Goal: Browse casually: Explore the website without a specific task or goal

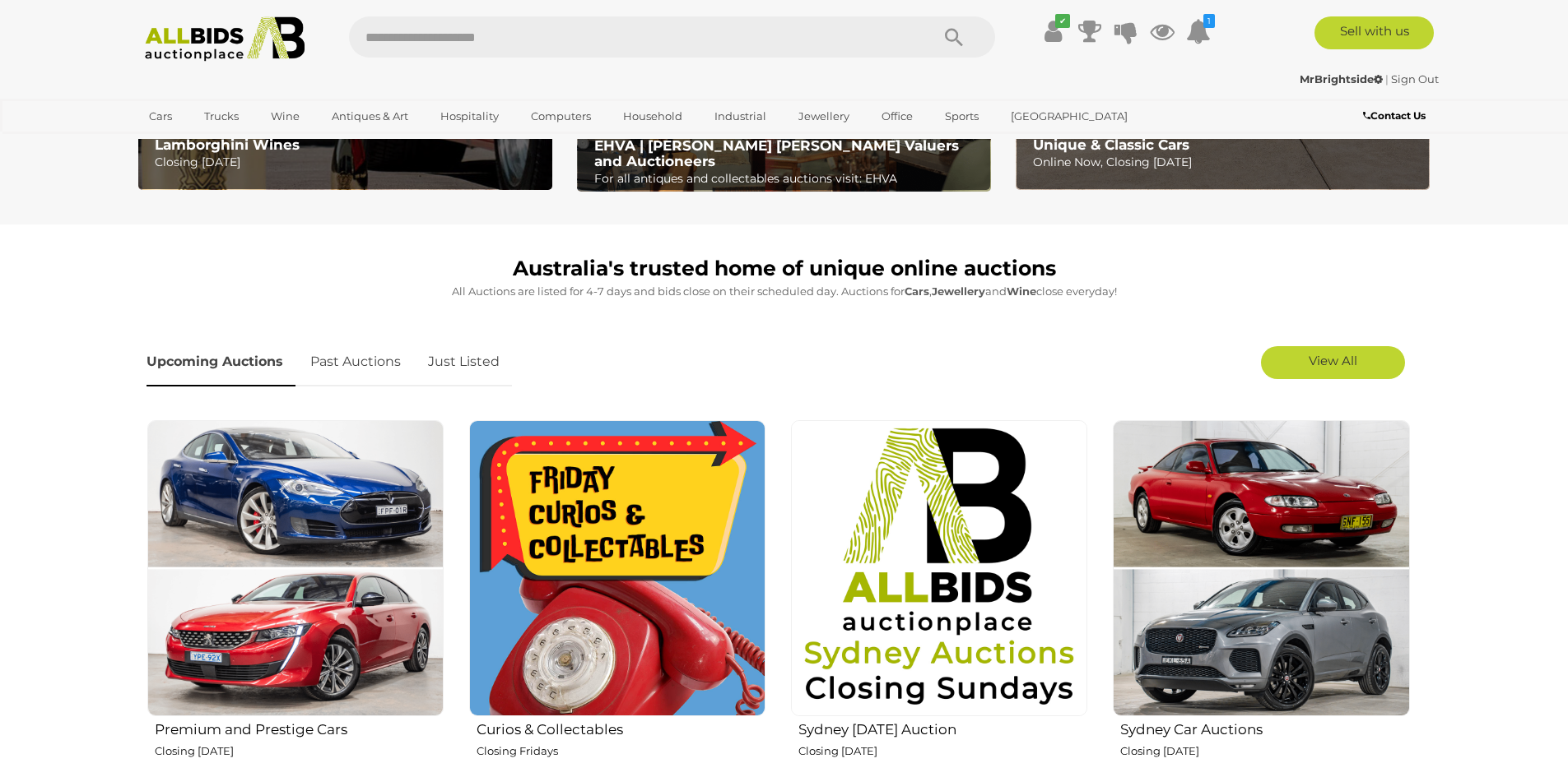
scroll to position [411, 0]
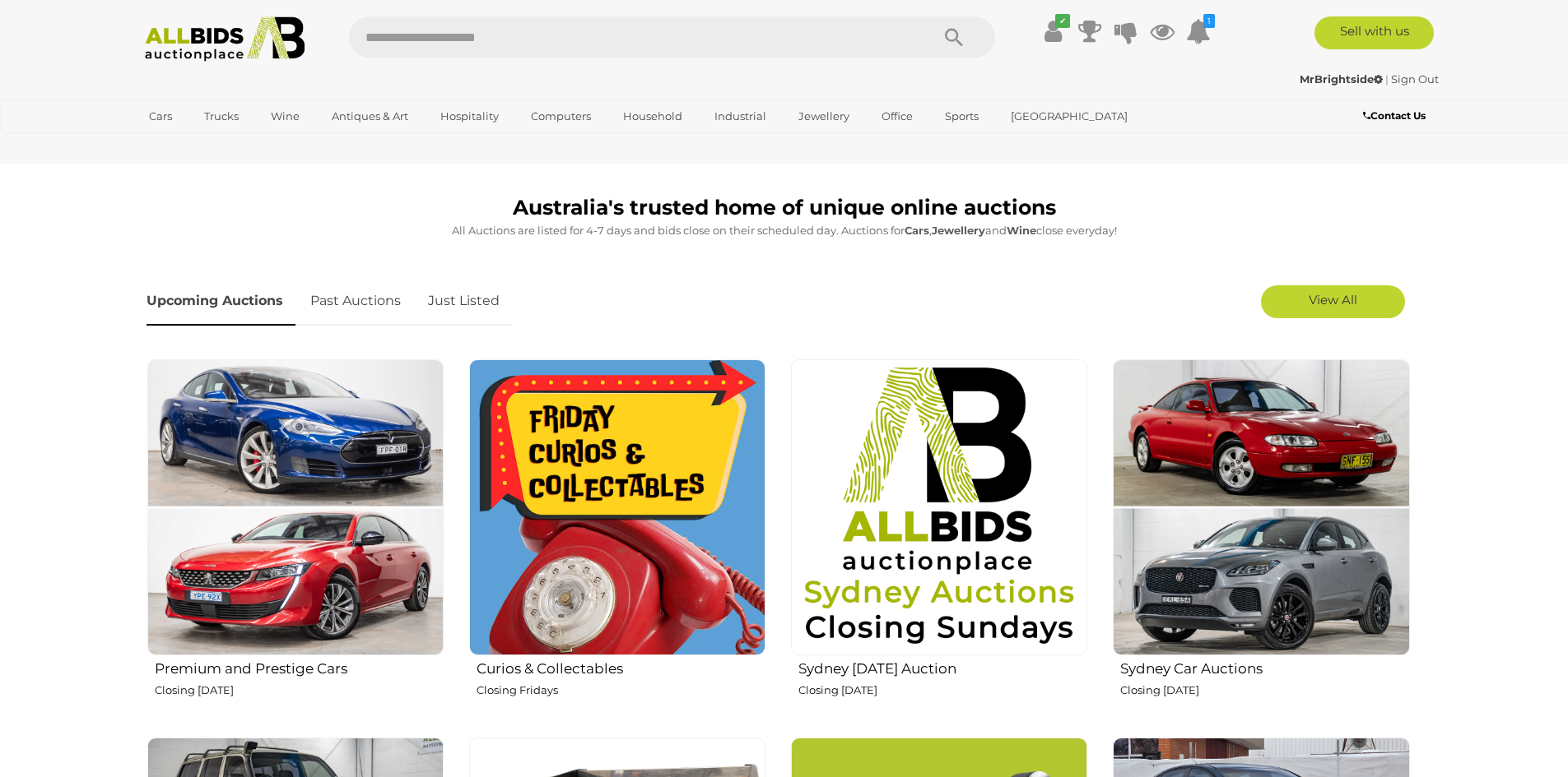
click at [477, 302] on link "Just Listed" at bounding box center [463, 302] width 97 height 49
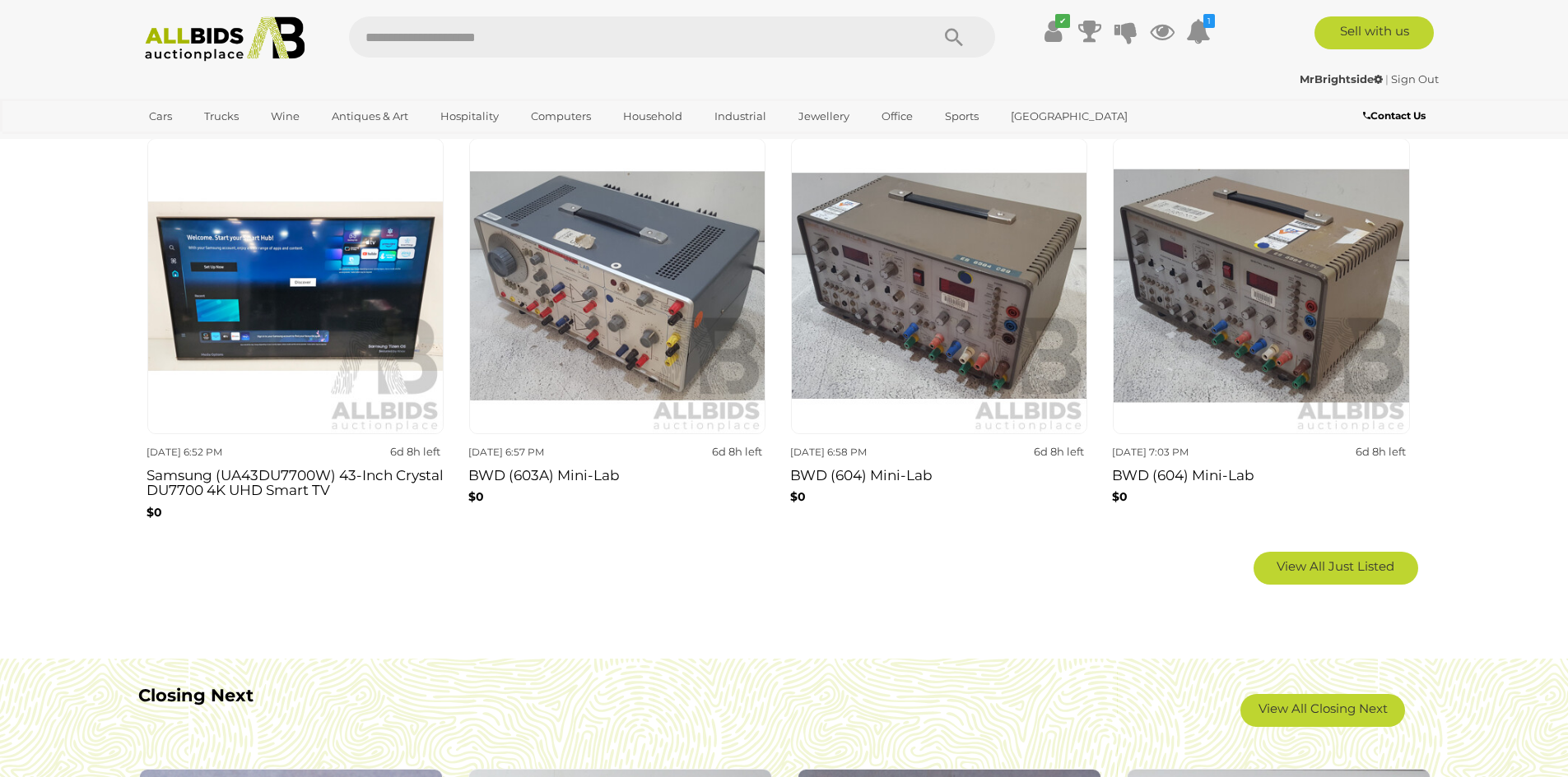
scroll to position [1069, 0]
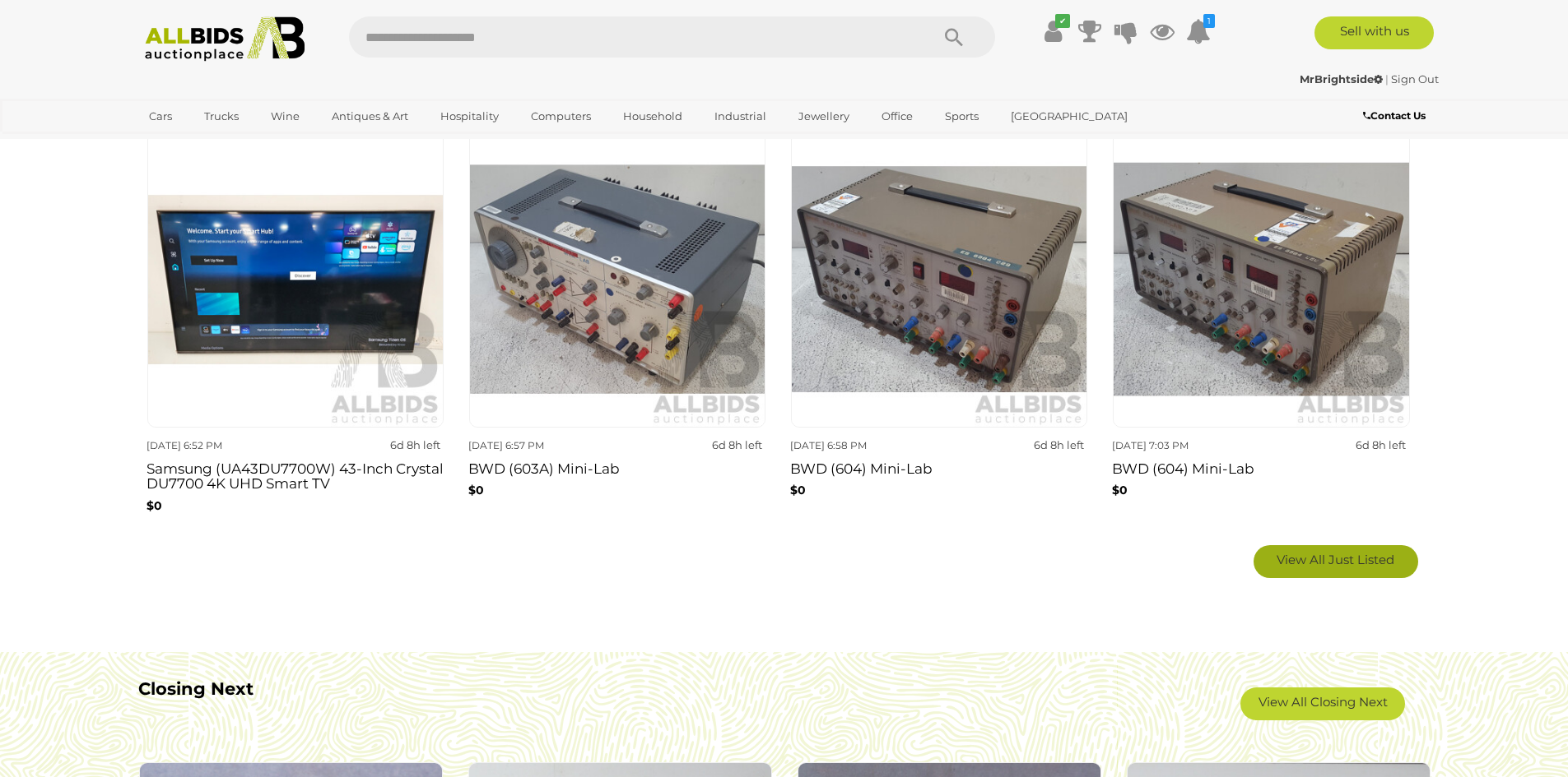
click at [1319, 547] on link "View All Just Listed" at bounding box center [1334, 561] width 164 height 33
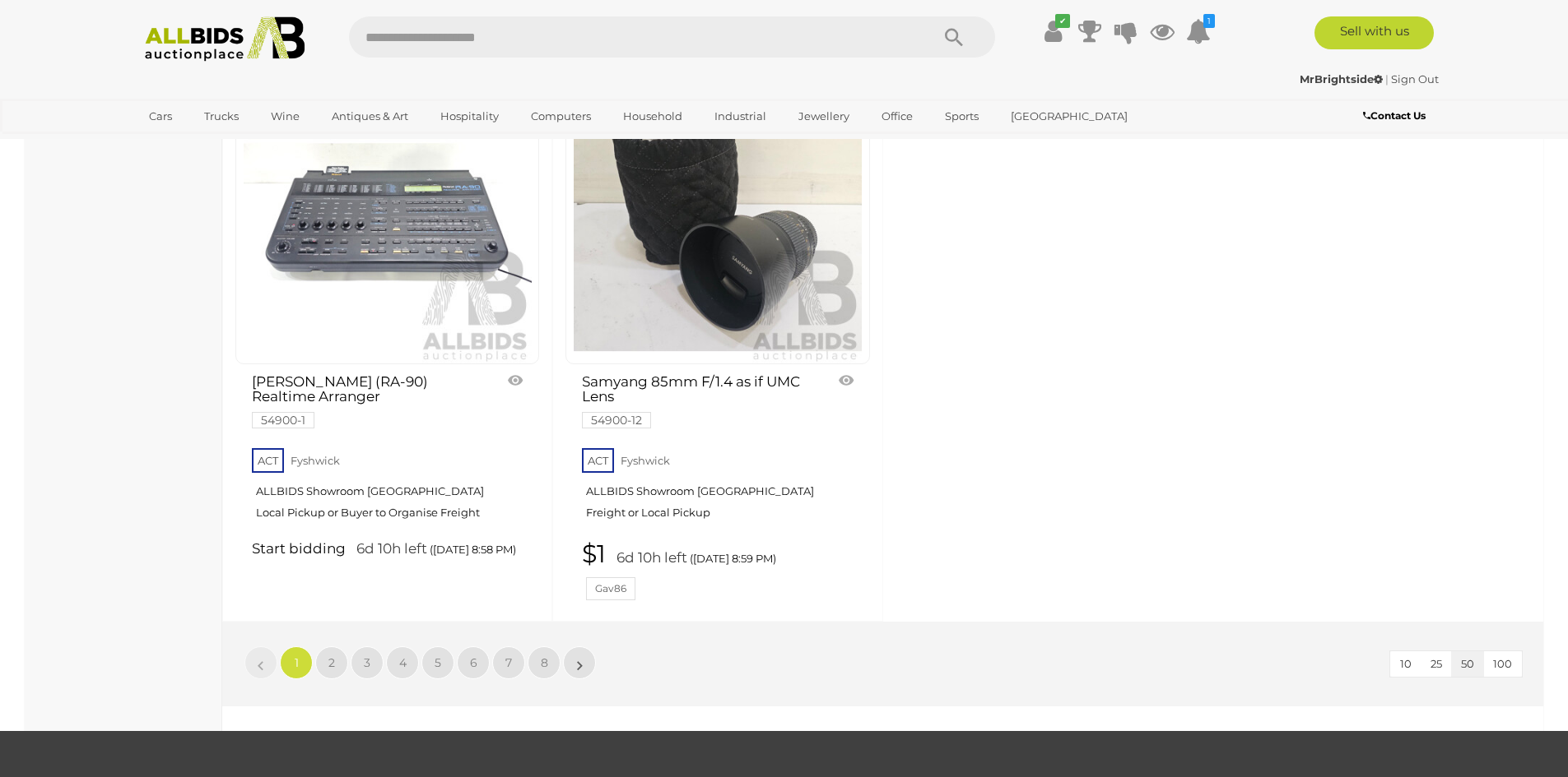
scroll to position [6744, 0]
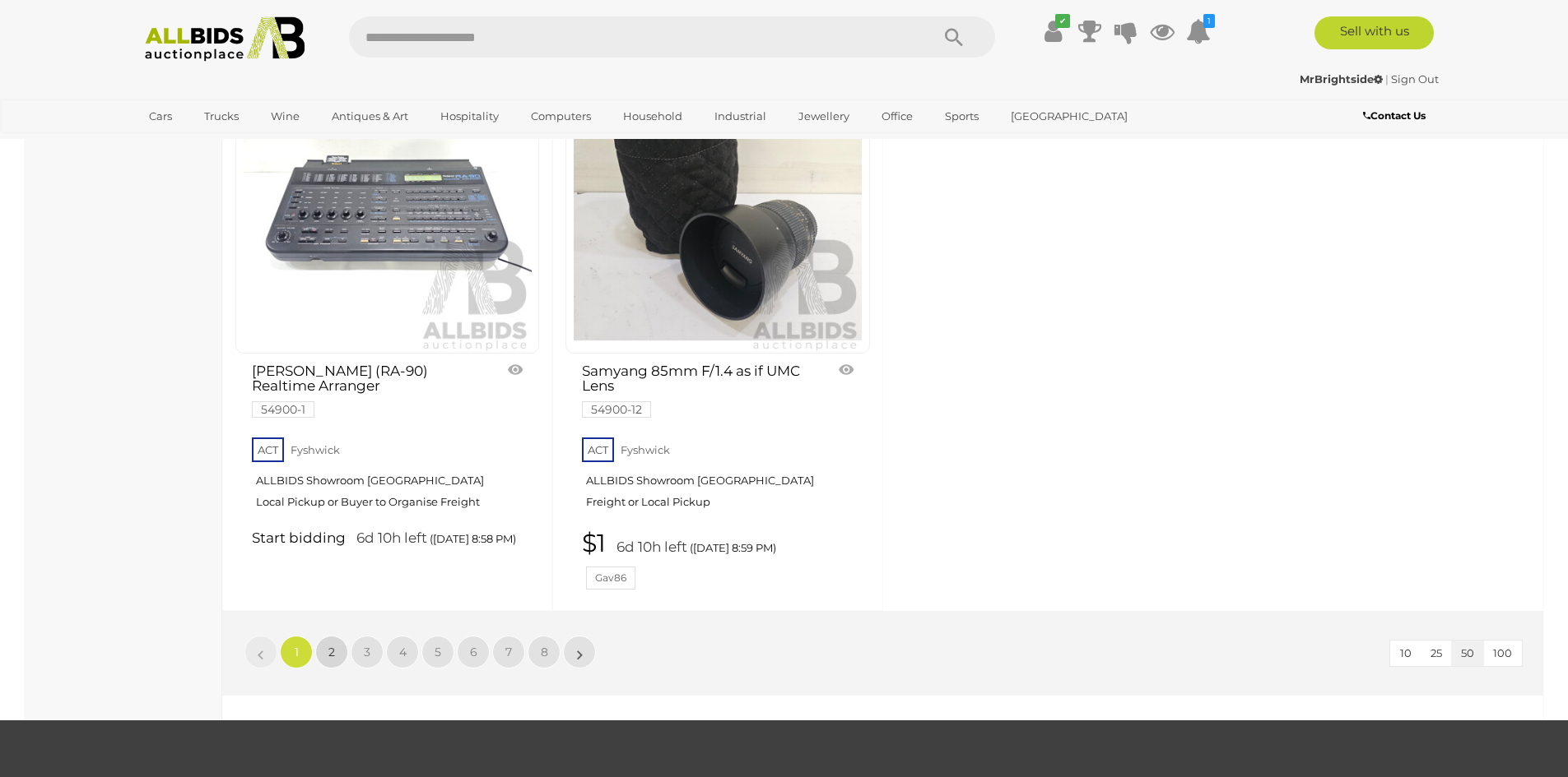
click at [333, 645] on span "2" at bounding box center [331, 652] width 7 height 15
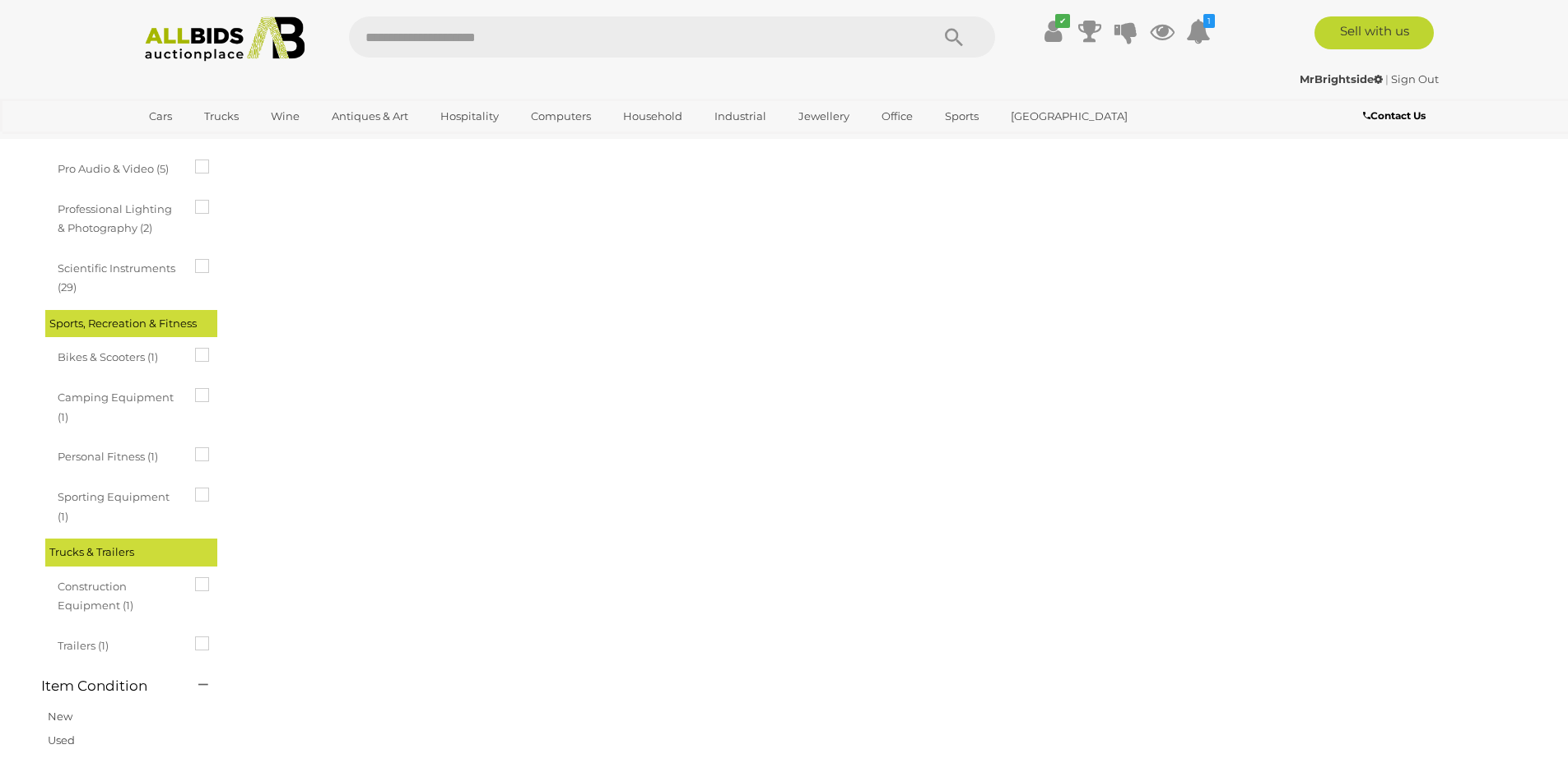
scroll to position [0, 0]
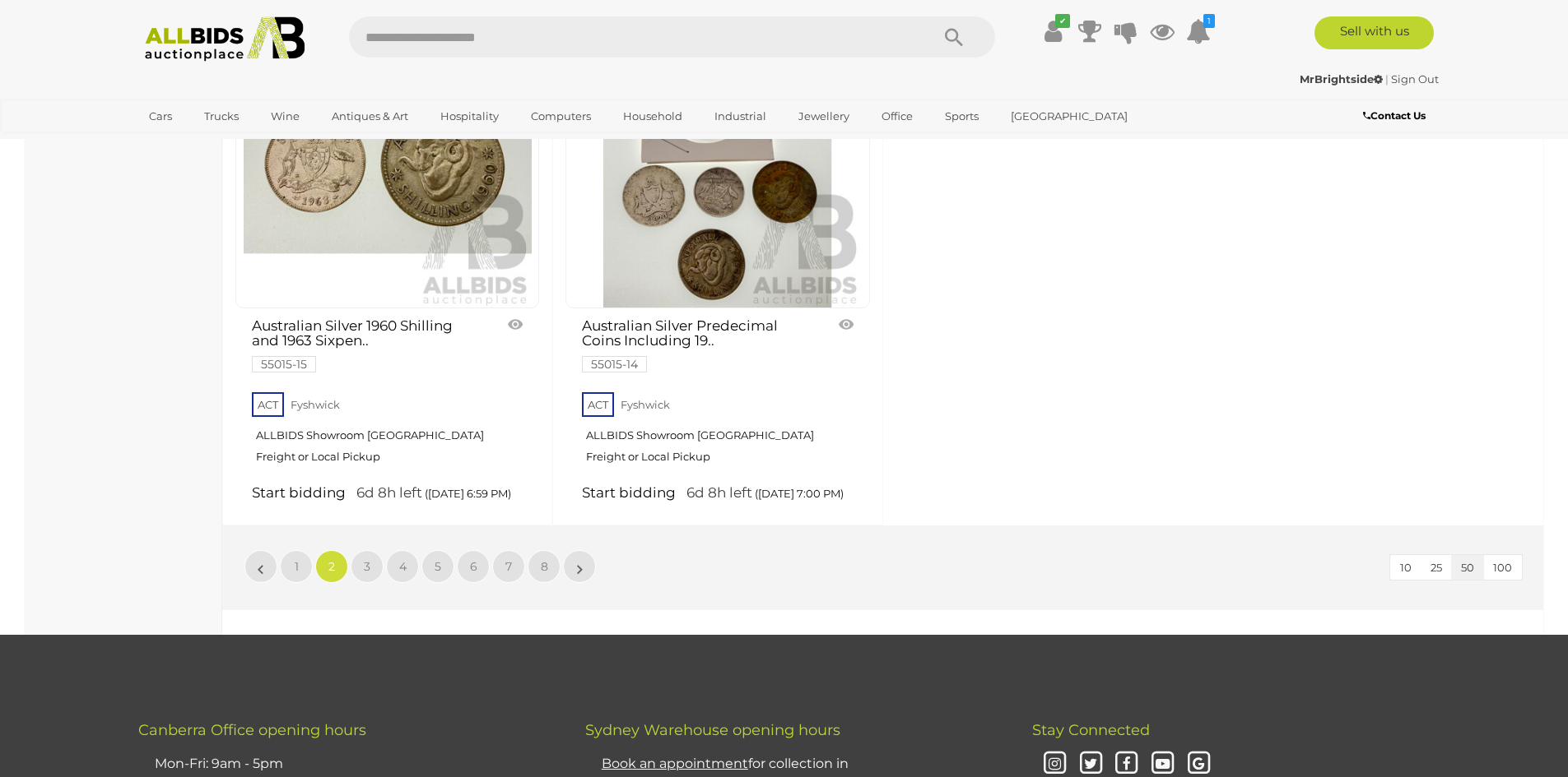
scroll to position [6744, 0]
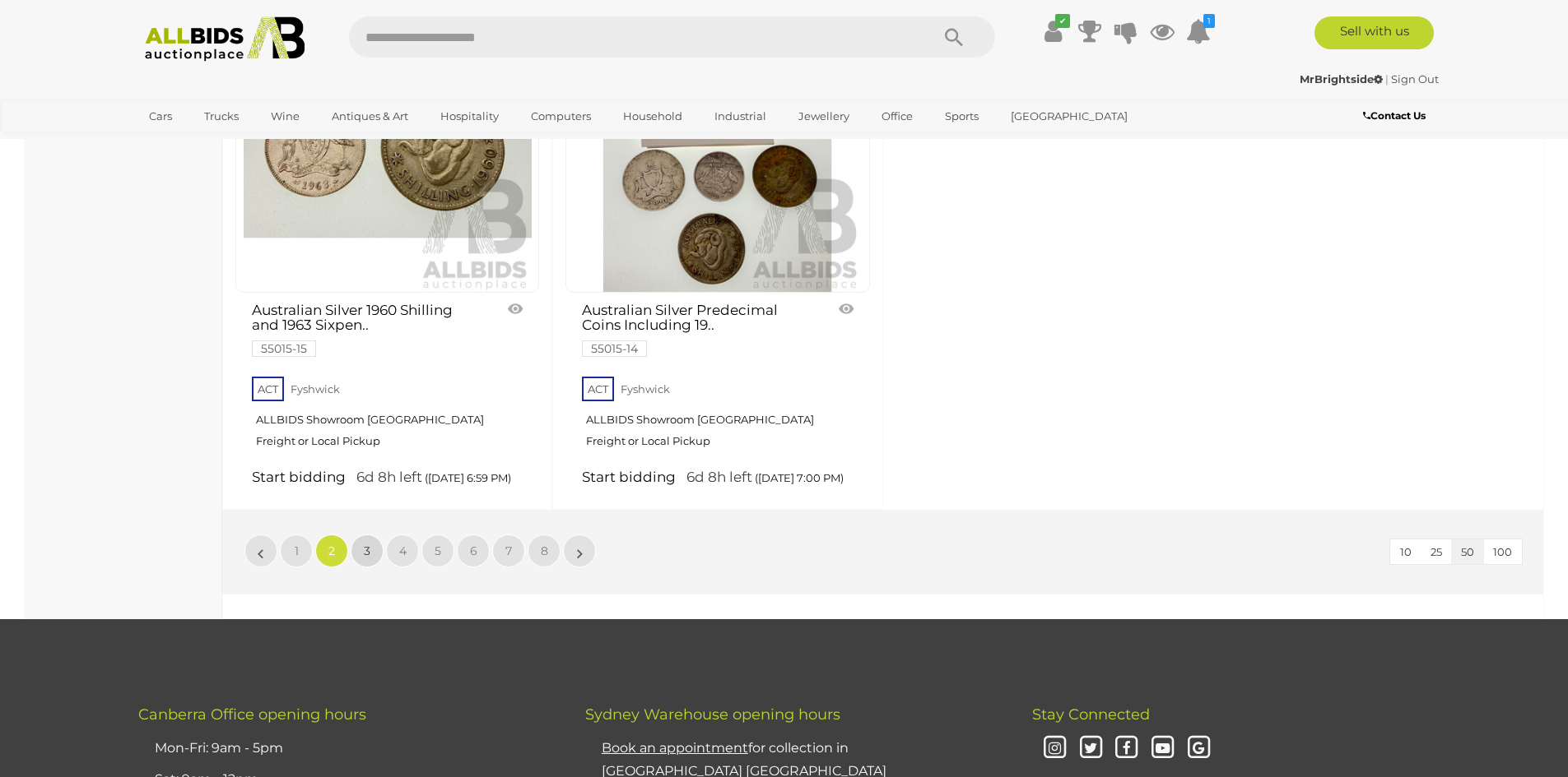
click at [366, 544] on span "3" at bounding box center [367, 551] width 7 height 15
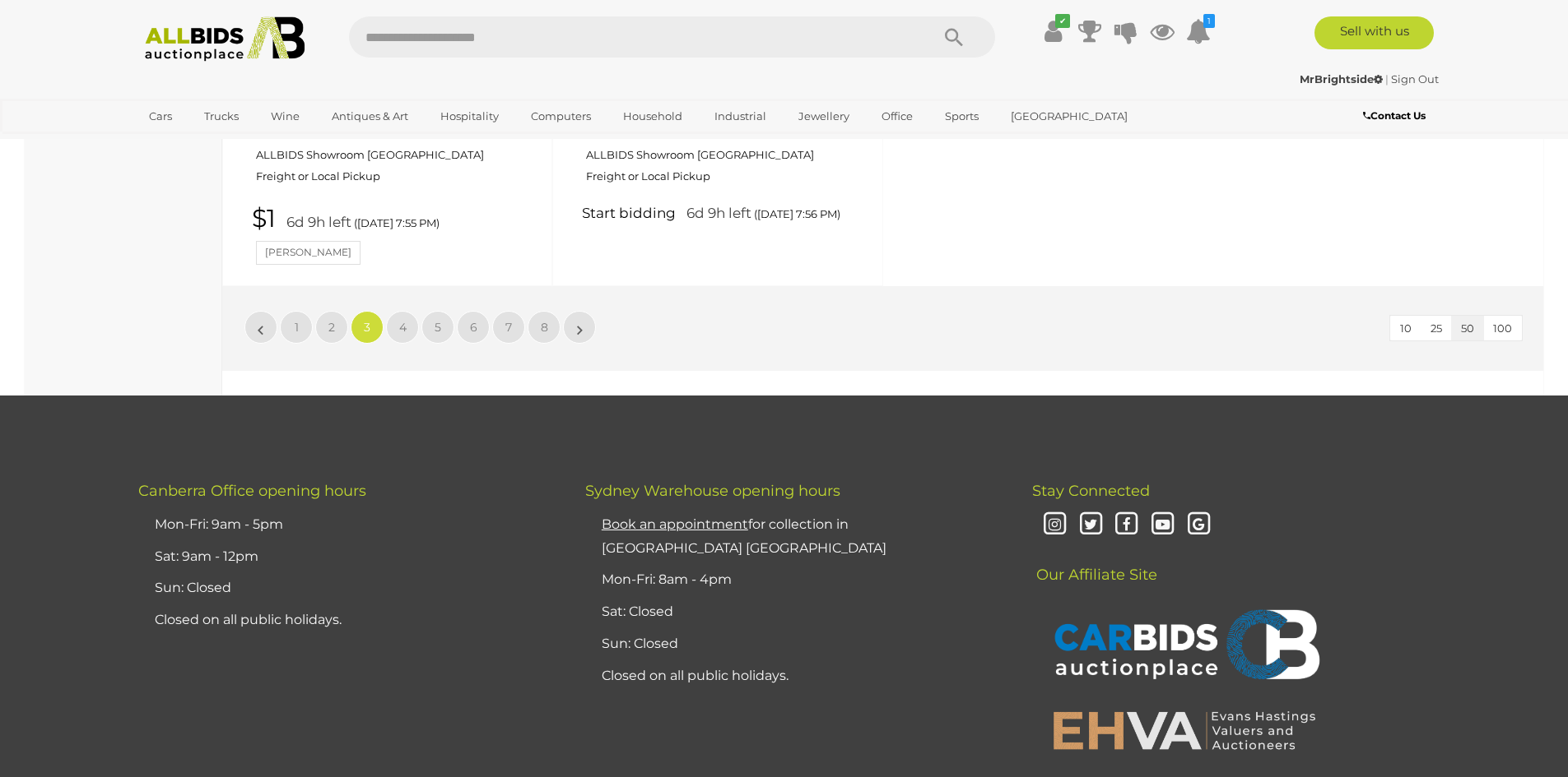
scroll to position [7155, 0]
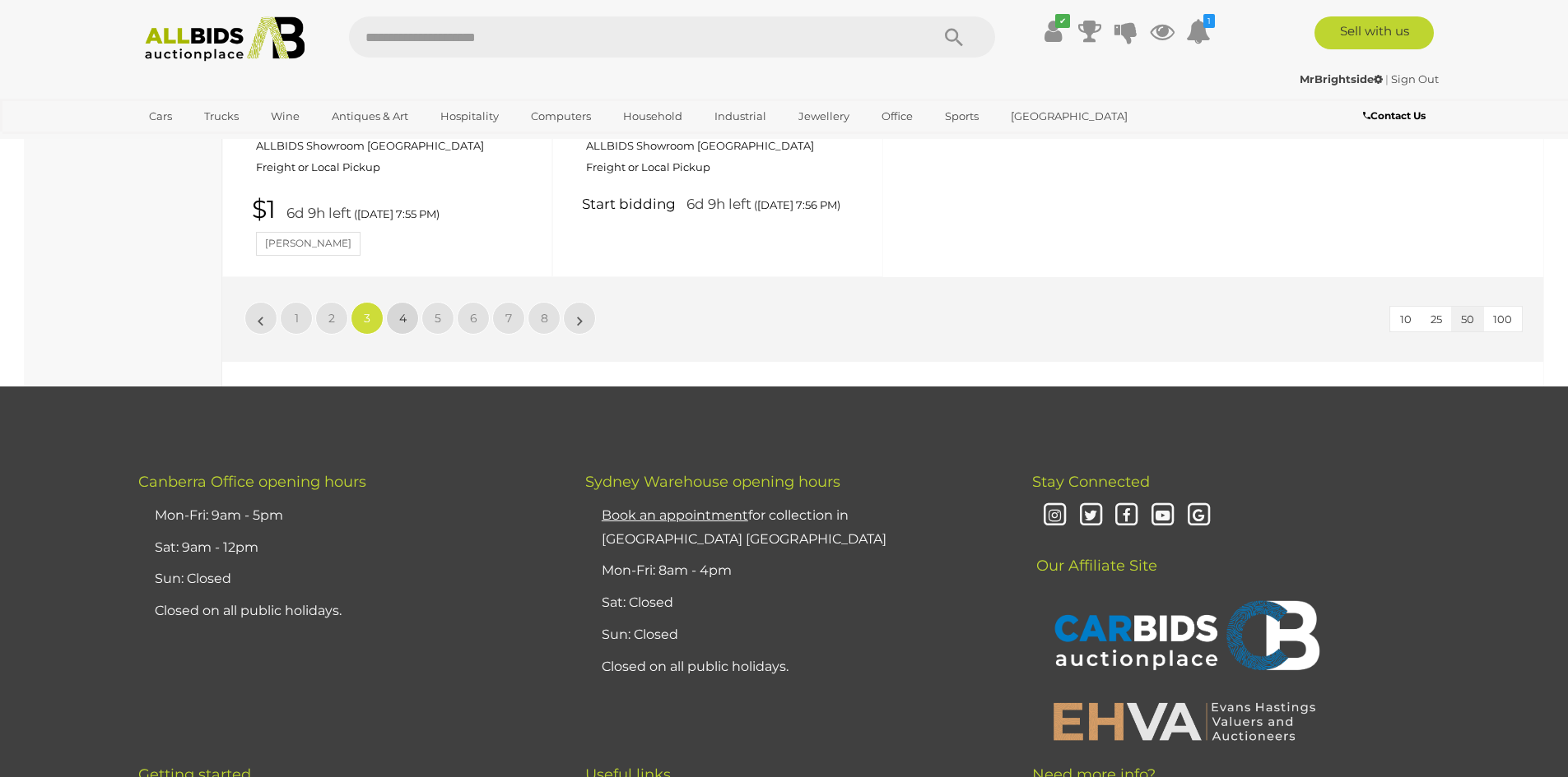
click at [409, 302] on link "4" at bounding box center [402, 318] width 33 height 33
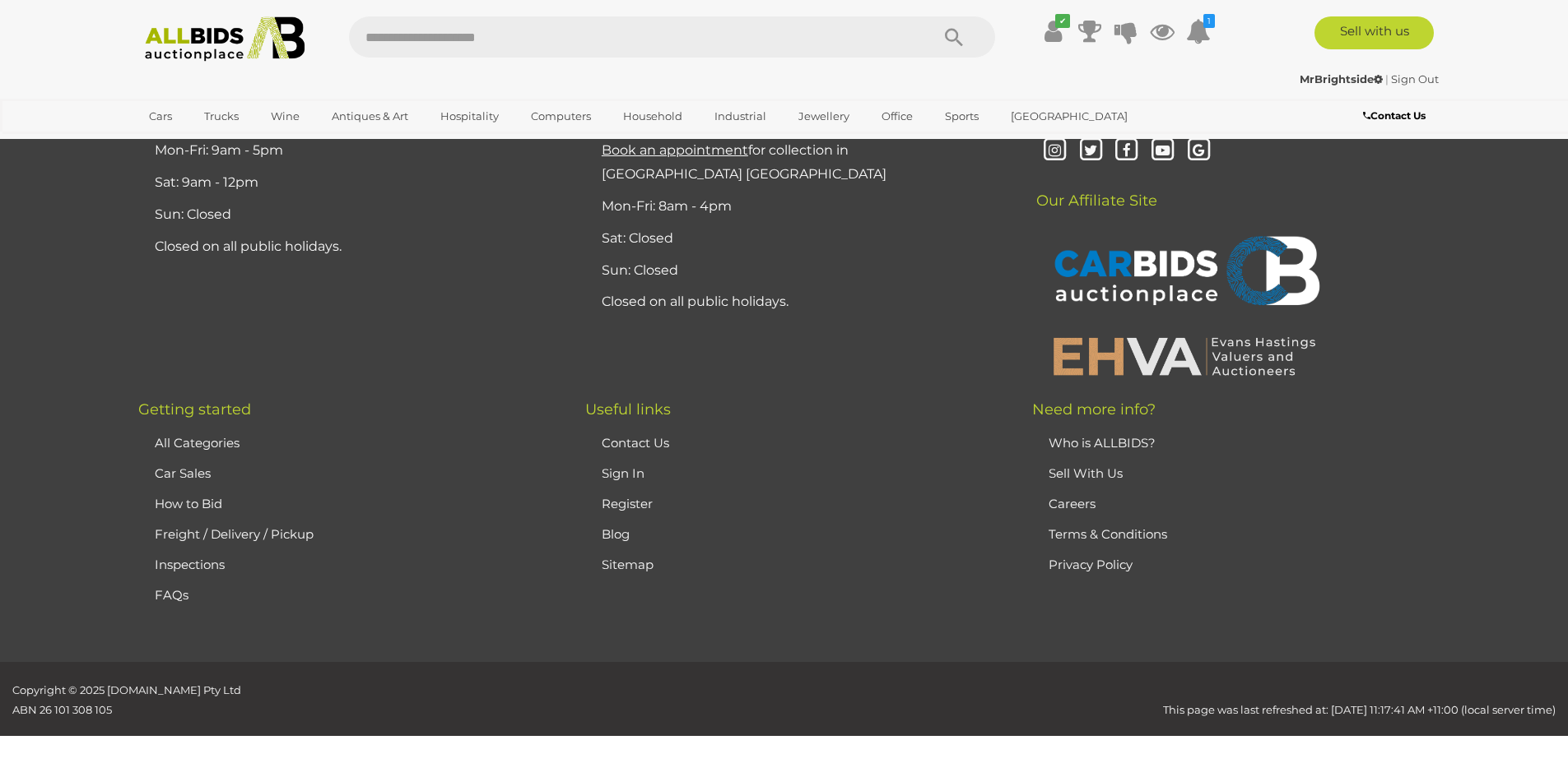
scroll to position [0, 0]
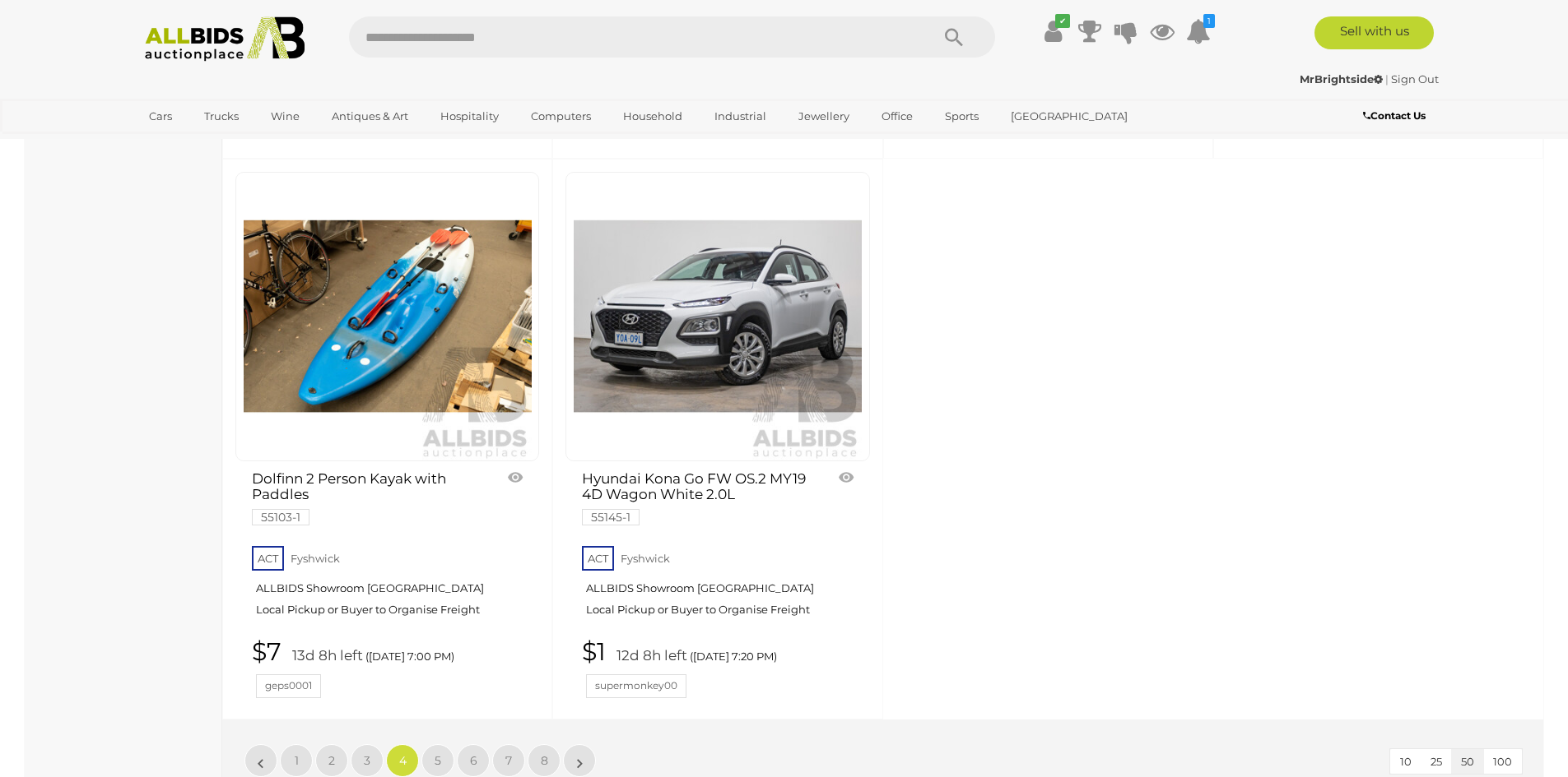
scroll to position [7155, 0]
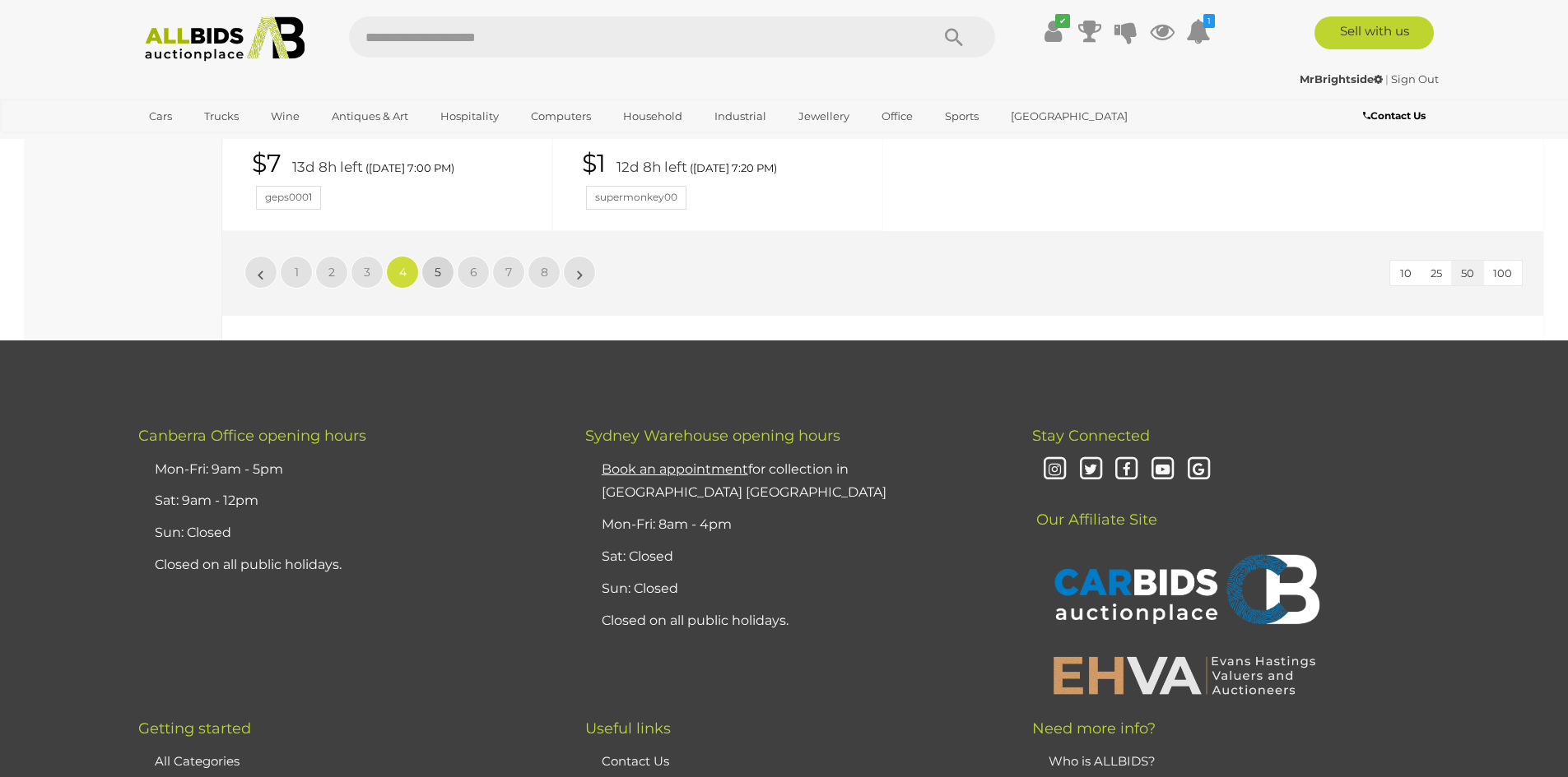
click at [438, 277] on span "5" at bounding box center [437, 273] width 7 height 15
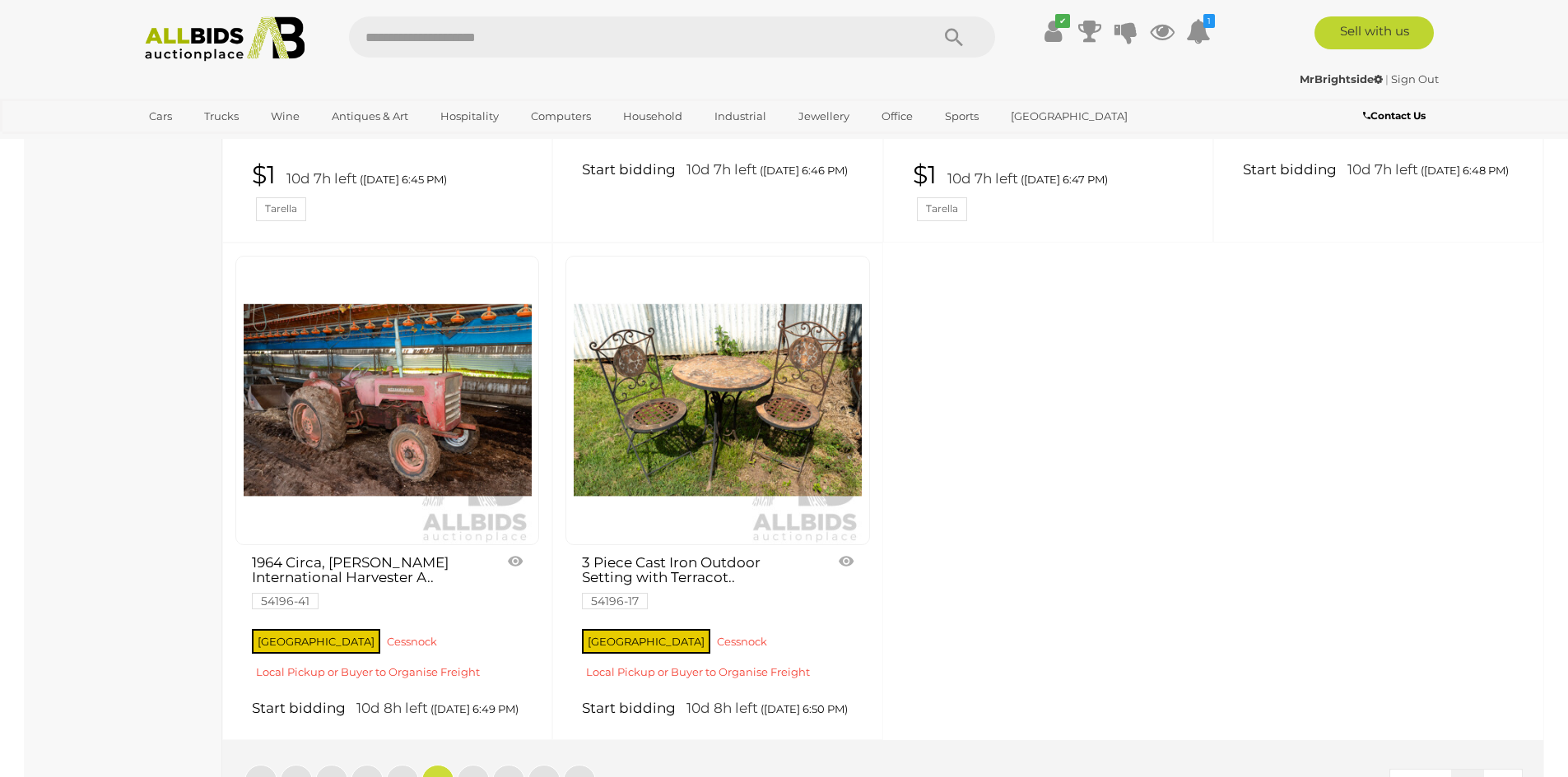
scroll to position [6744, 0]
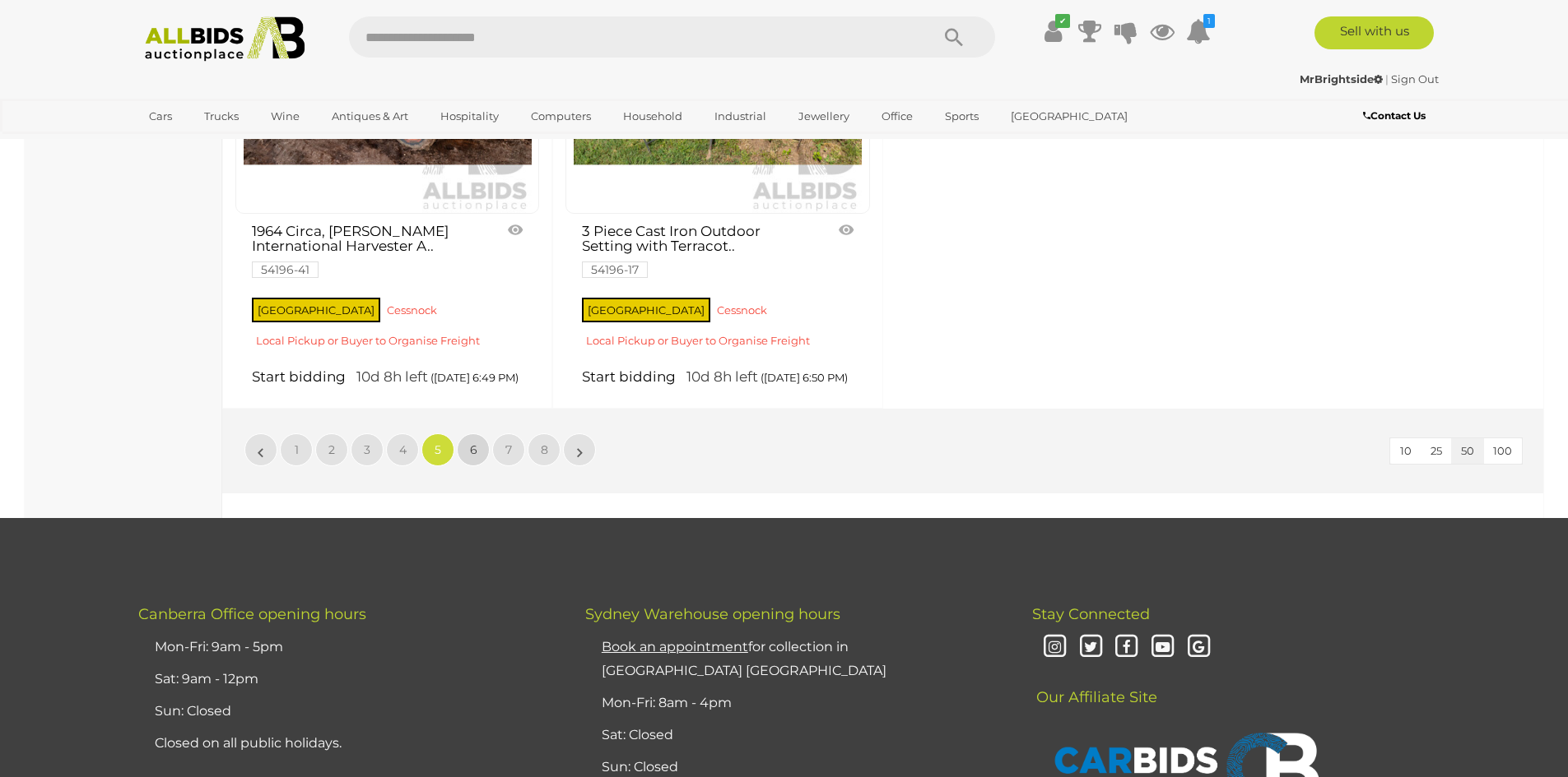
click at [475, 467] on link "6" at bounding box center [473, 449] width 33 height 33
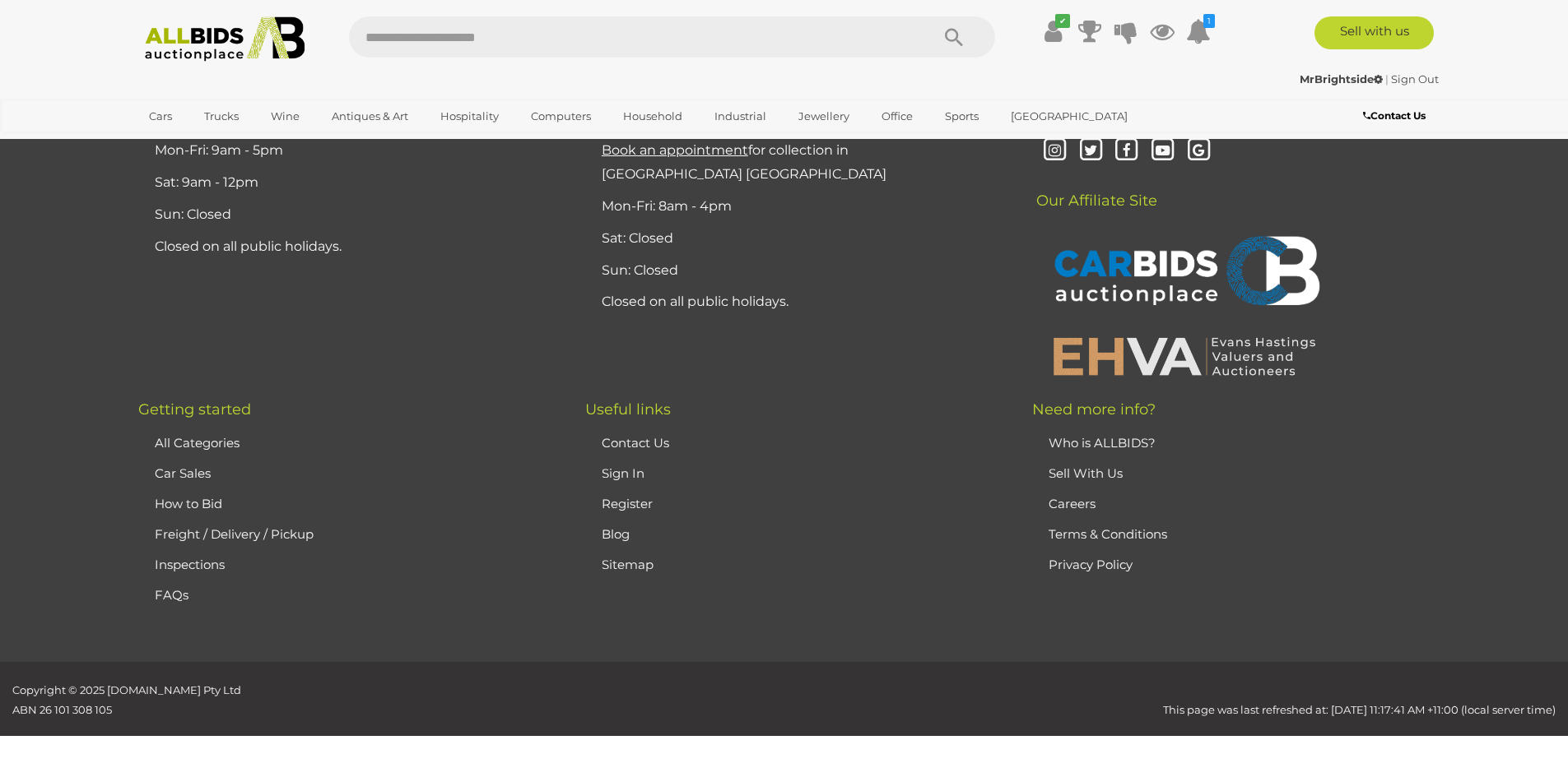
scroll to position [0, 0]
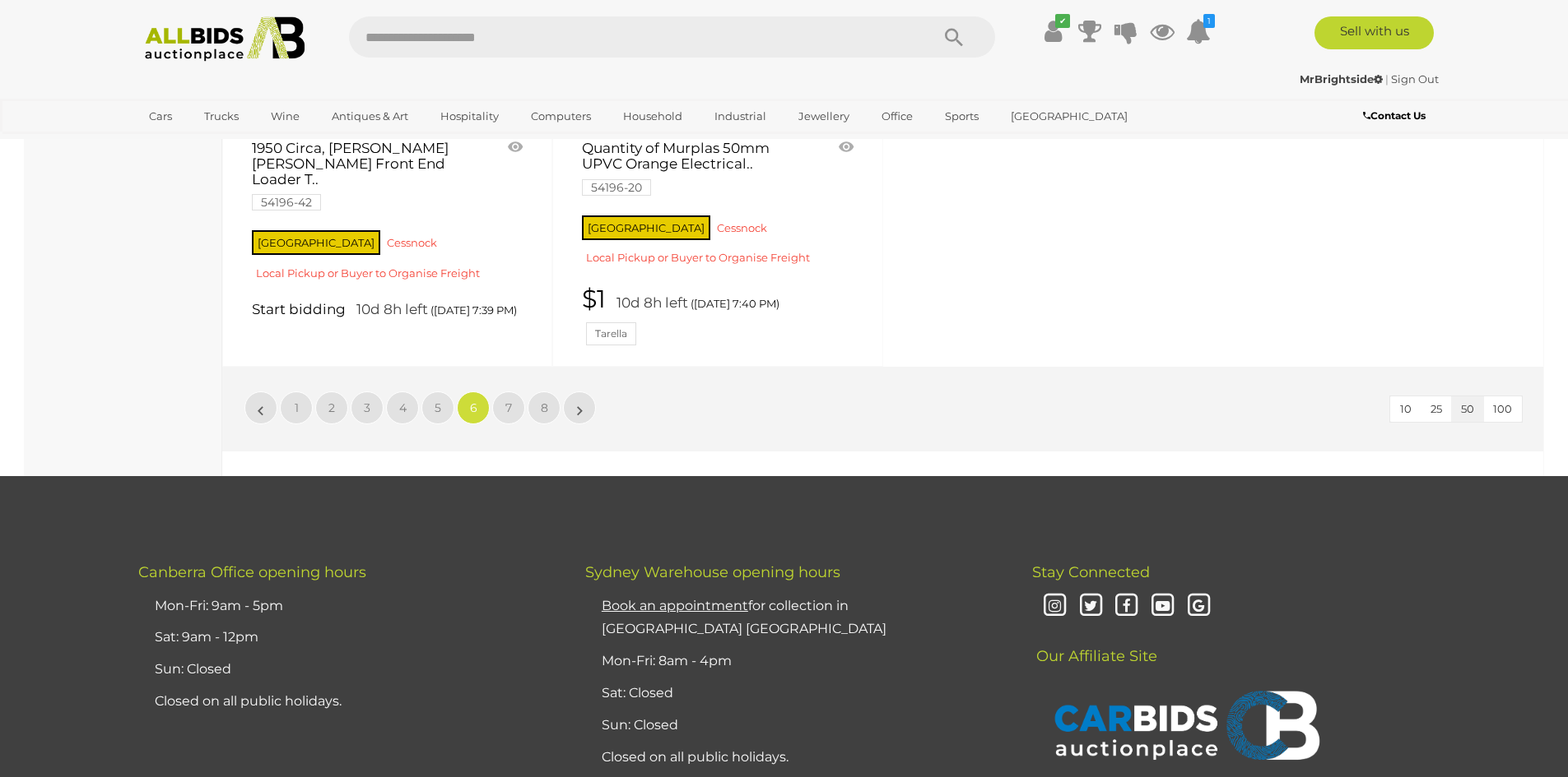
scroll to position [6908, 0]
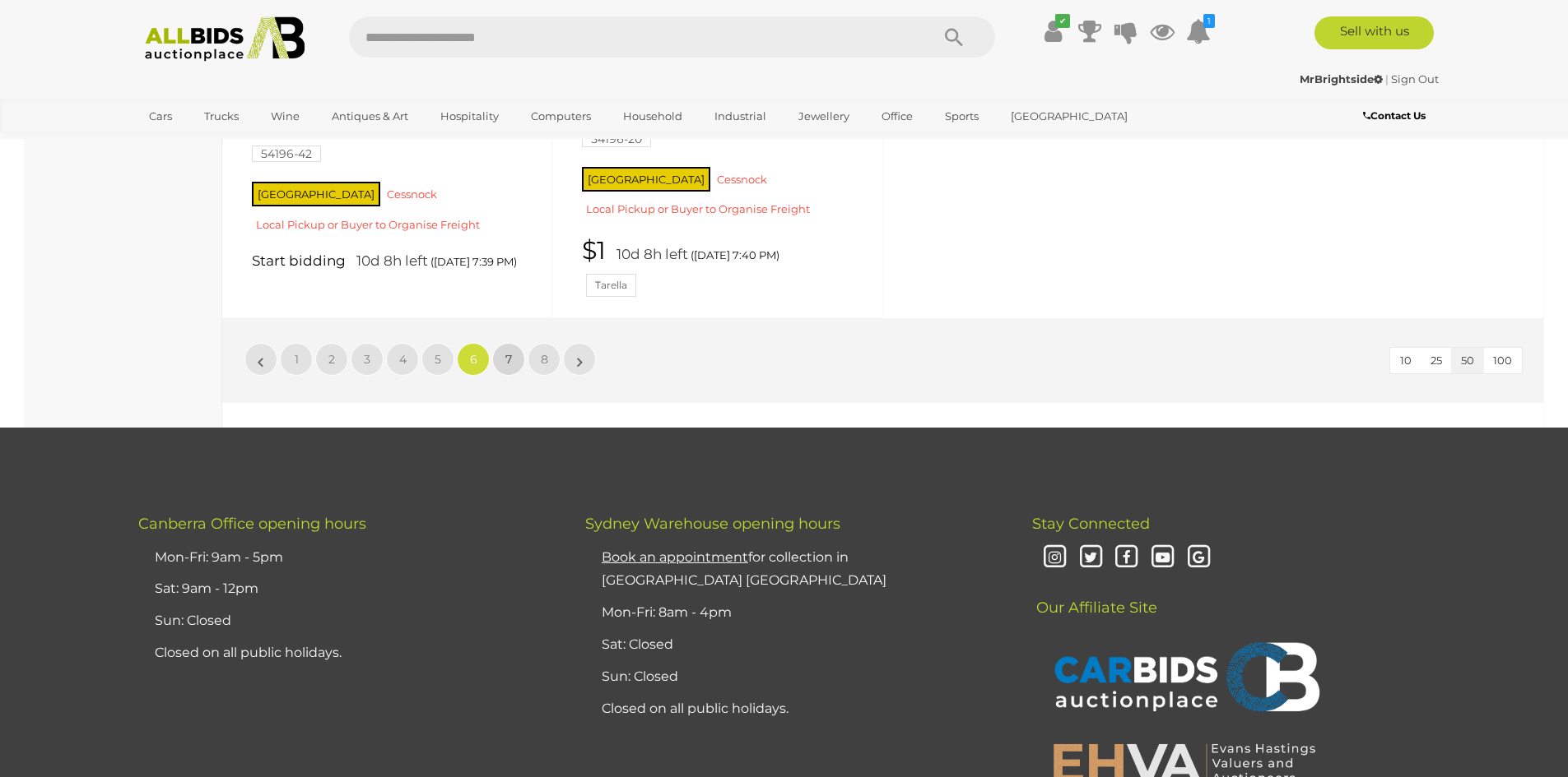
click at [506, 355] on span "7" at bounding box center [508, 360] width 7 height 15
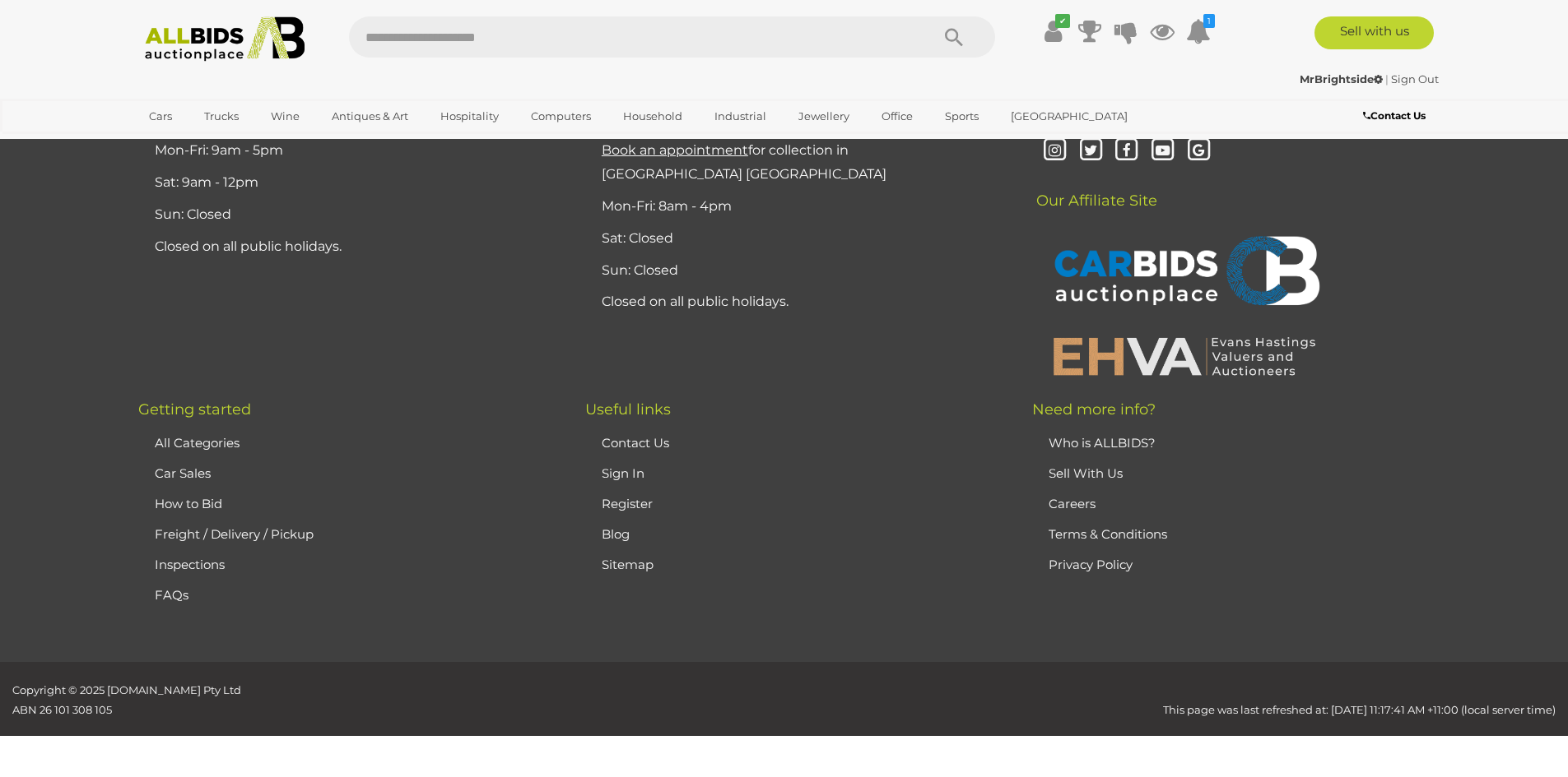
scroll to position [0, 0]
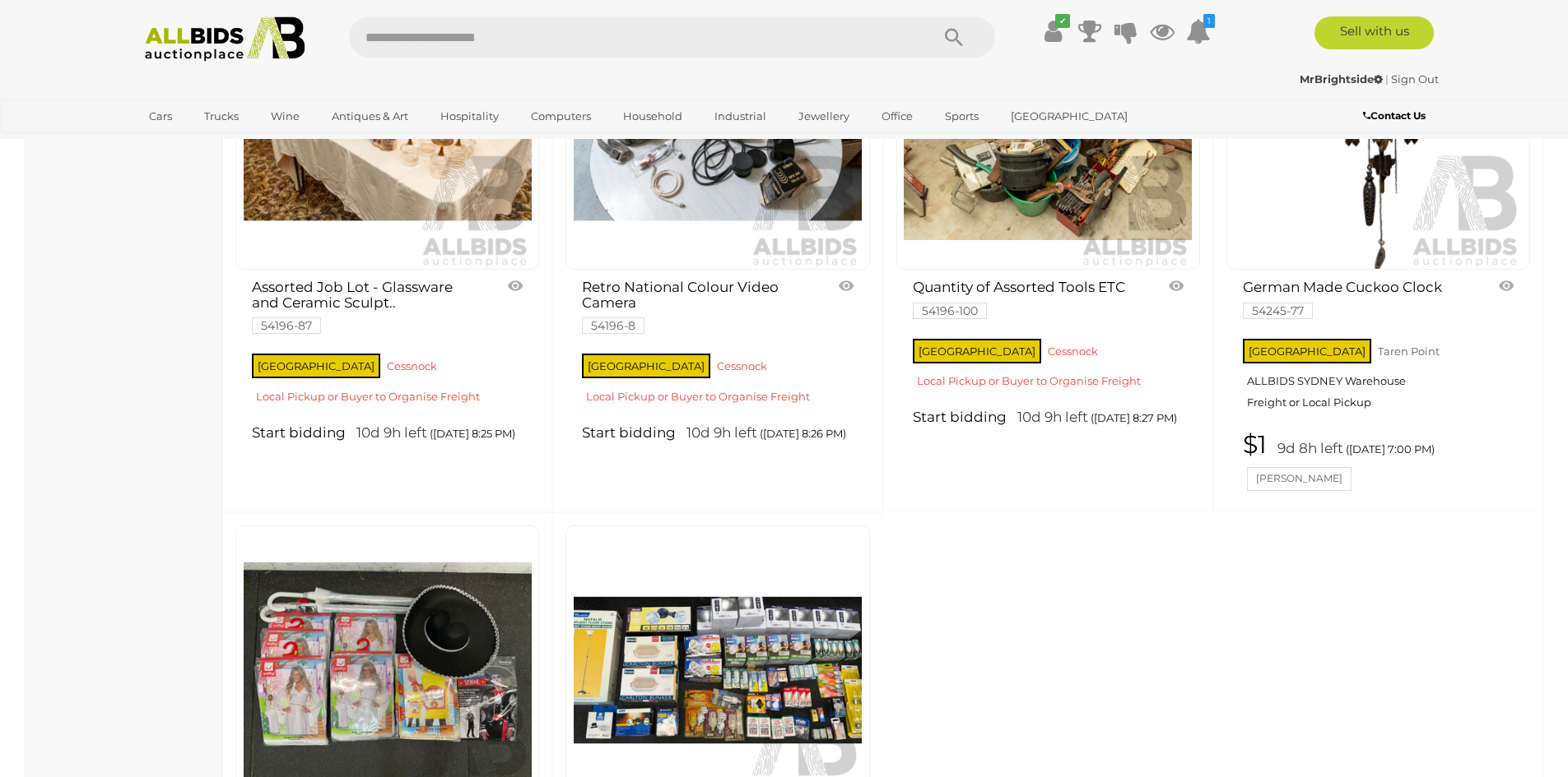
scroll to position [6826, 0]
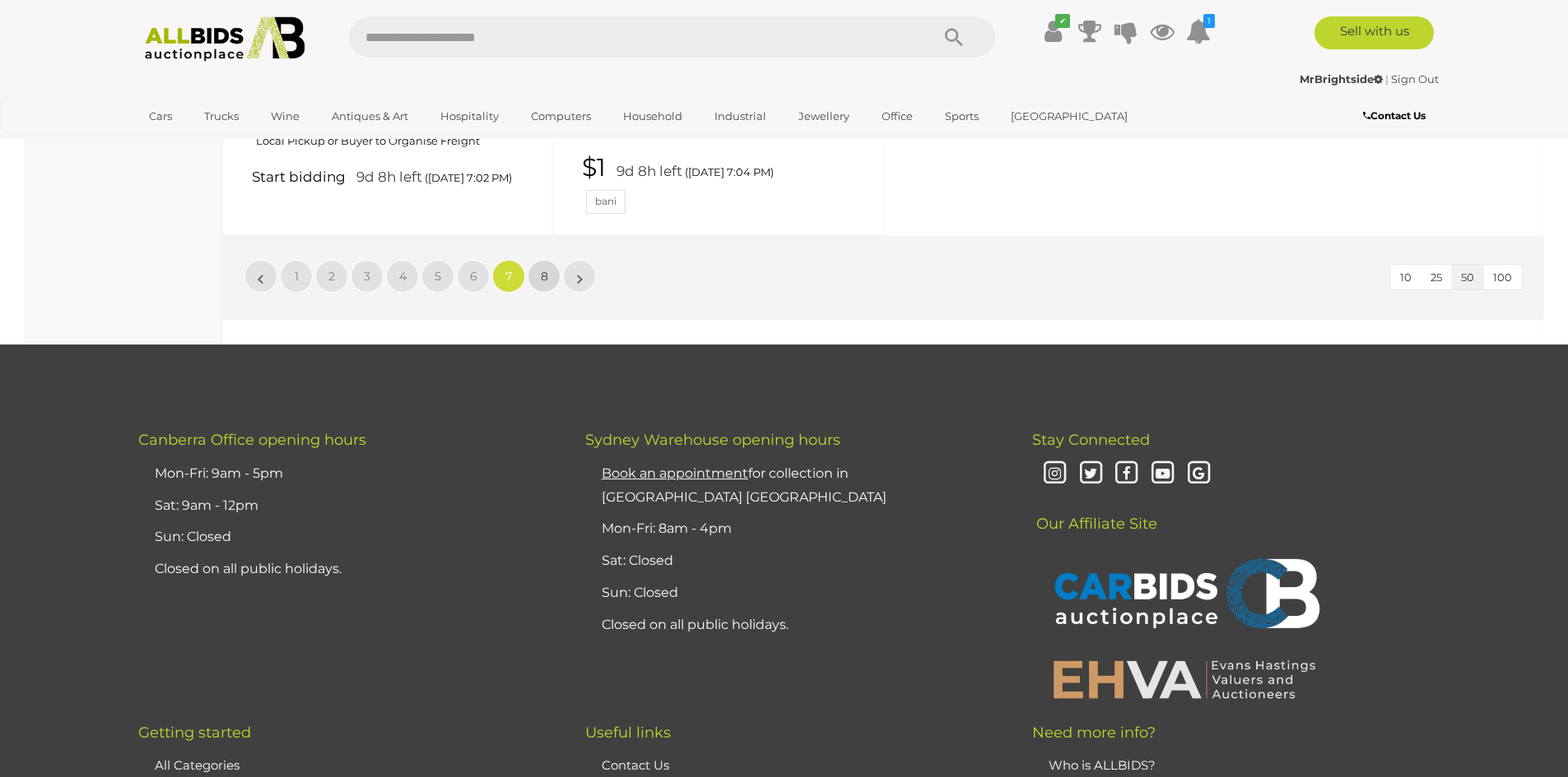
click at [534, 292] on link "8" at bounding box center [543, 276] width 33 height 33
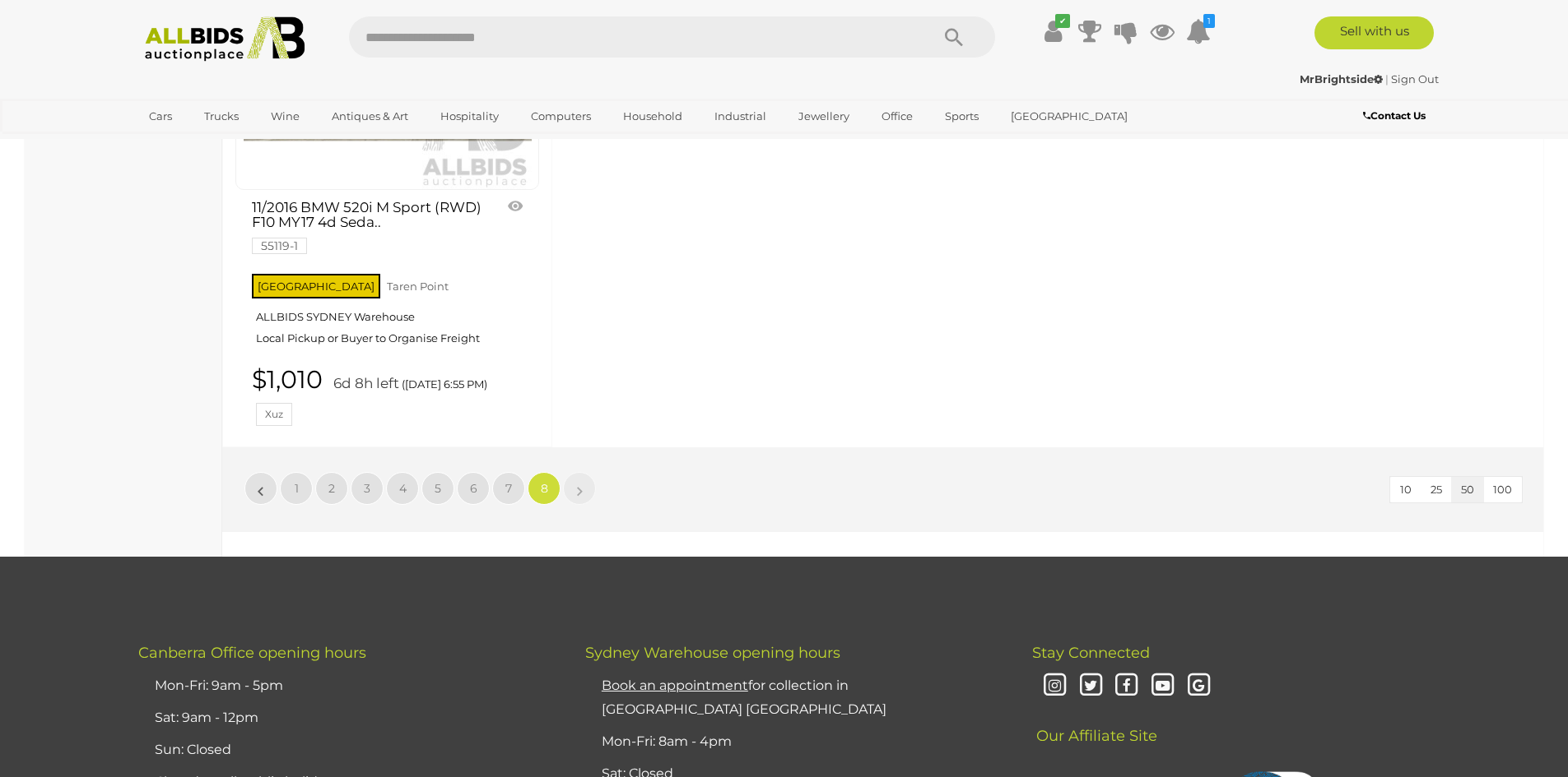
scroll to position [4852, 0]
